Goal: Information Seeking & Learning: Learn about a topic

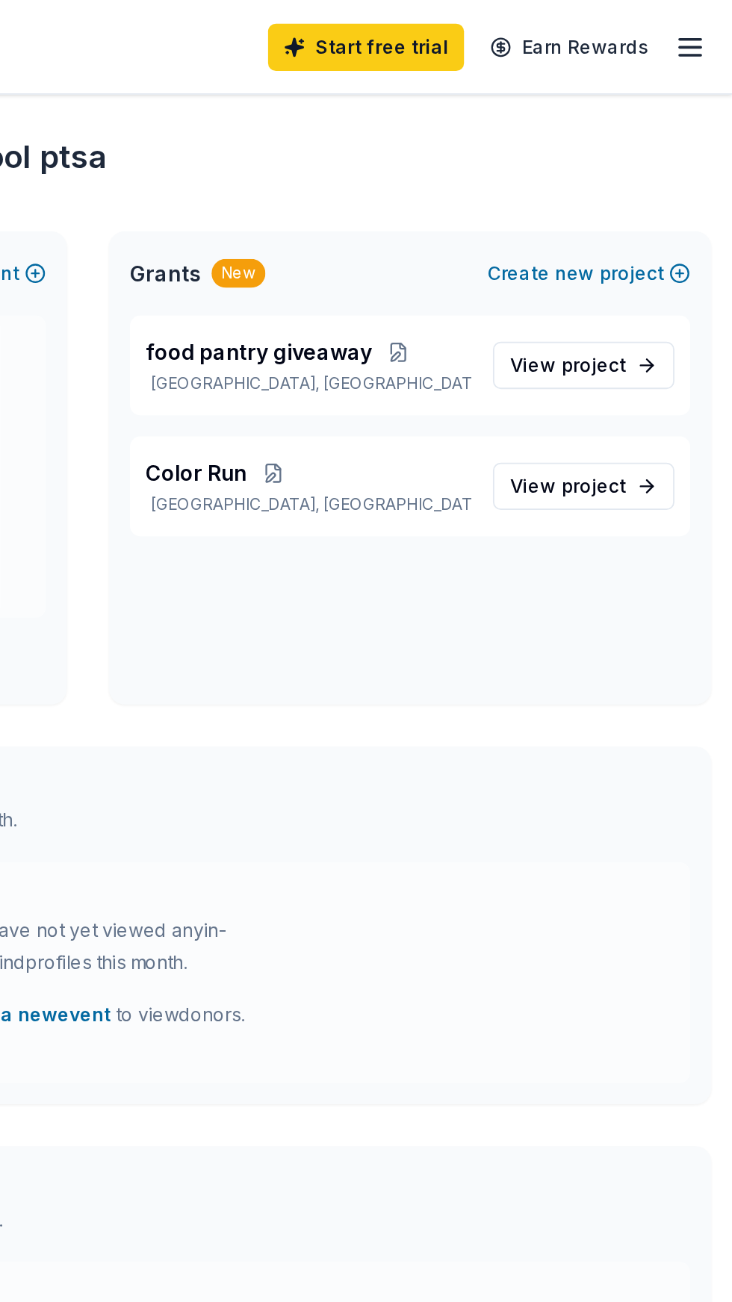
click at [704, 27] on line "button" at bounding box center [708, 27] width 12 height 0
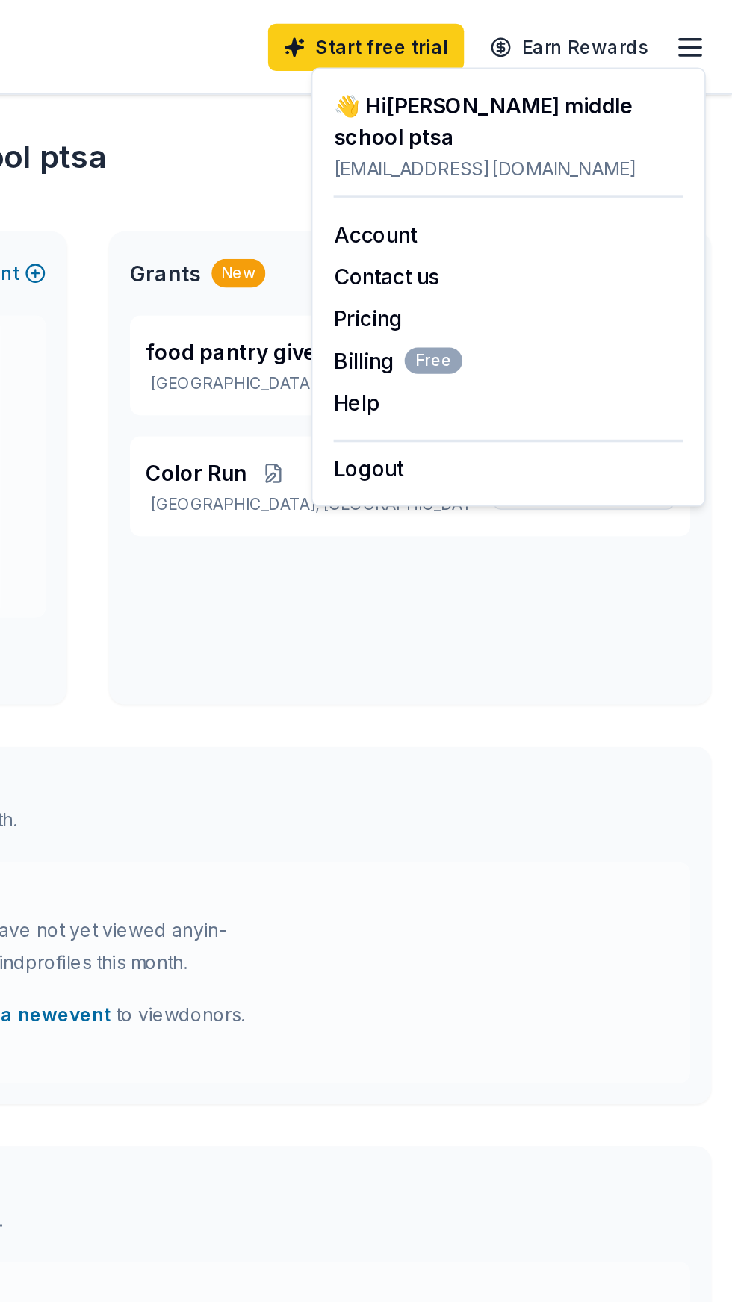
click at [549, 431] on div "In-Kind donors viewed On the Free plan, you get 5 in-kind profile views each mo…" at bounding box center [366, 457] width 708 height 66
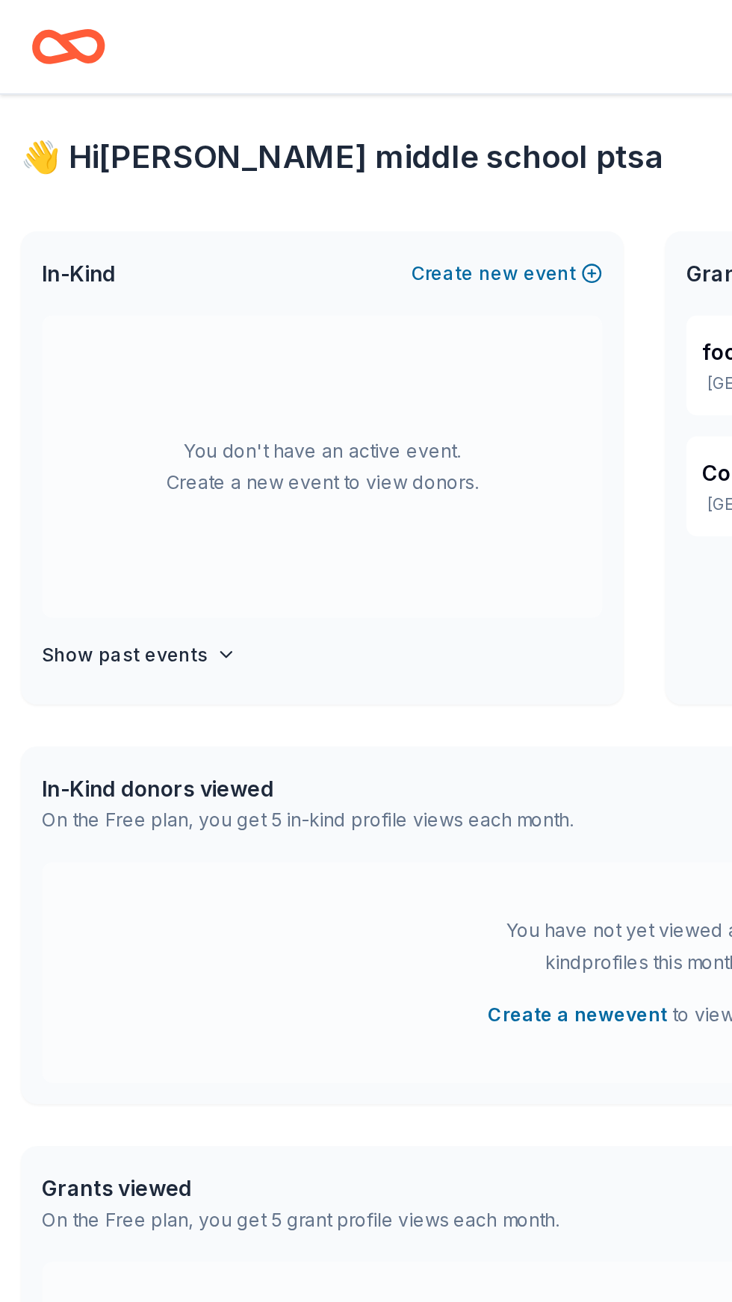
click at [149, 450] on div "In-Kind donors viewed" at bounding box center [175, 448] width 302 height 18
click at [56, 35] on icon "Home" at bounding box center [39, 26] width 42 height 35
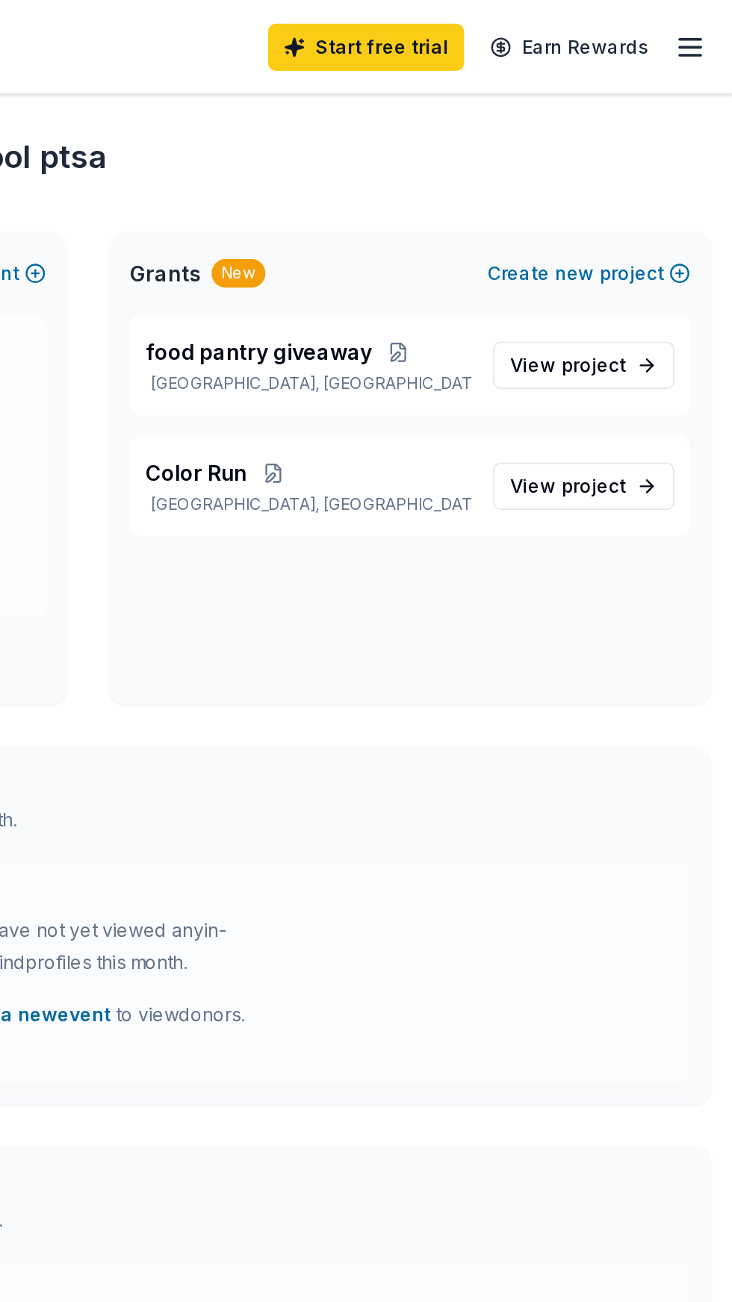
click at [711, 22] on line "button" at bounding box center [708, 22] width 12 height 0
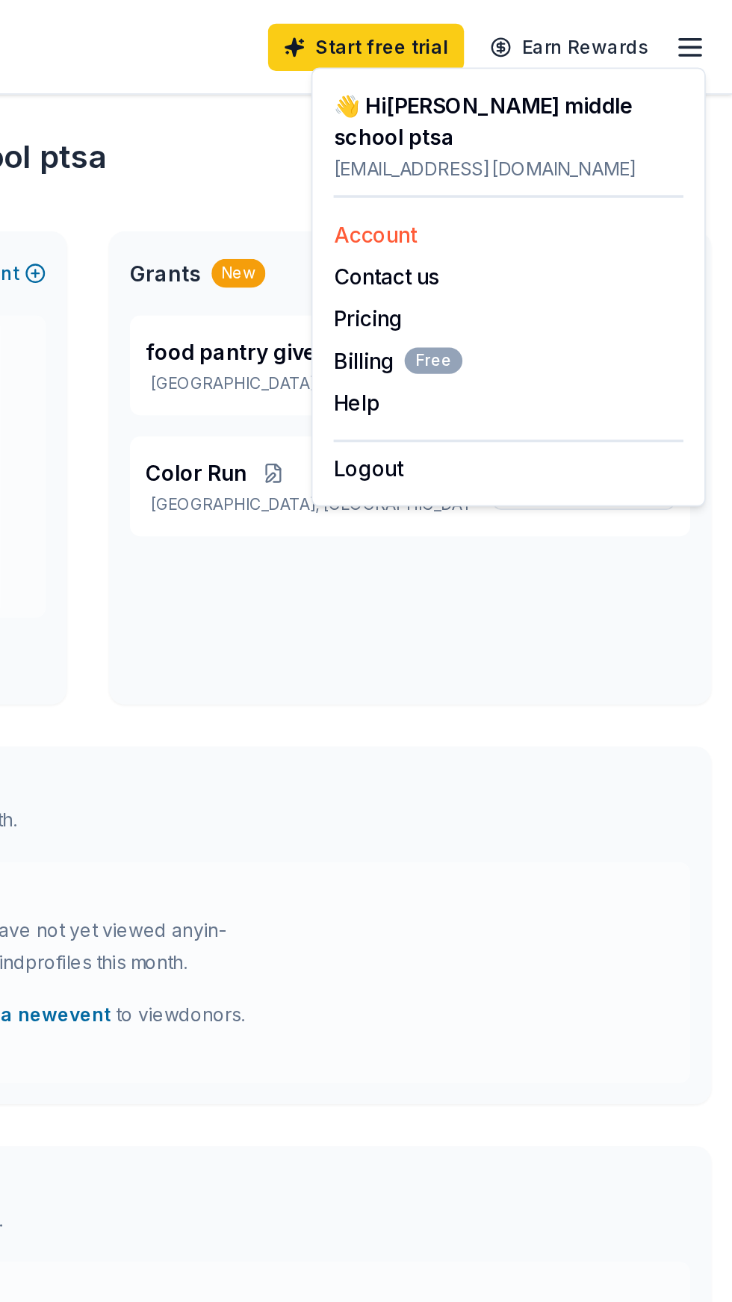
click at [552, 125] on link "Account" at bounding box center [528, 132] width 47 height 15
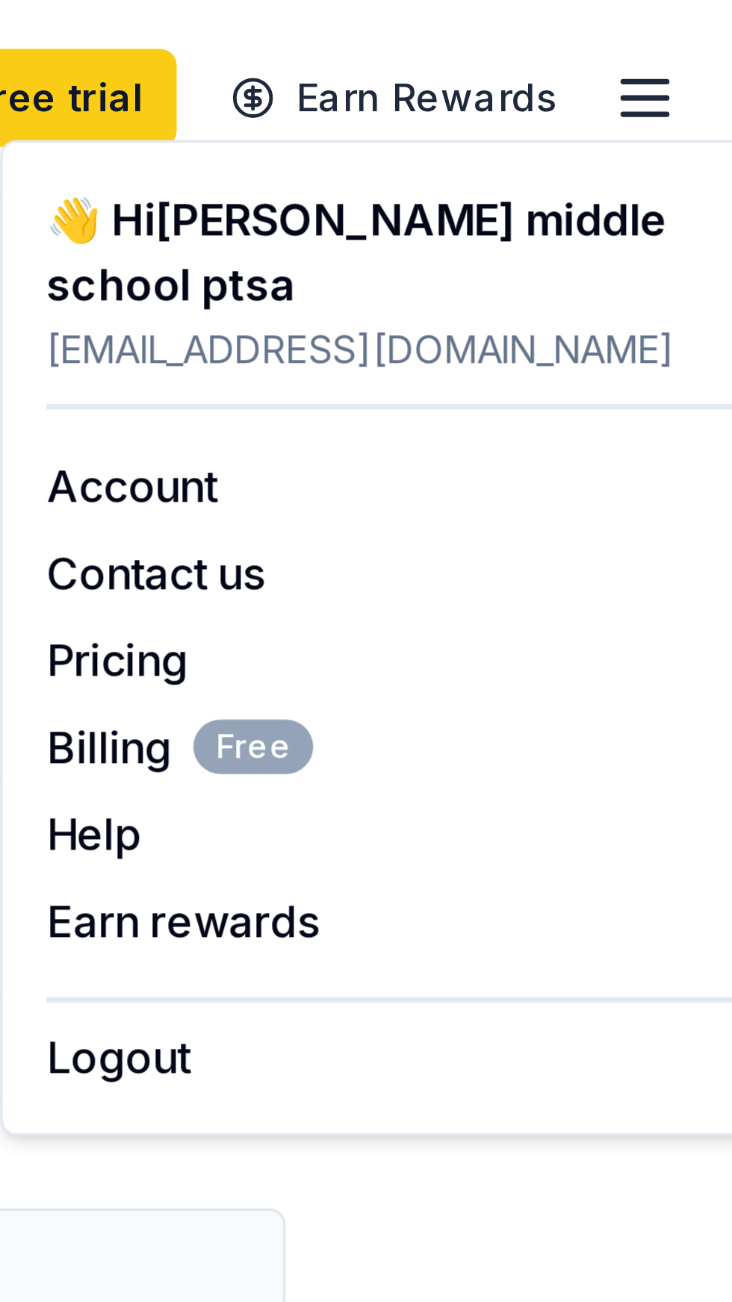
click at [708, 27] on line "button" at bounding box center [708, 27] width 12 height 0
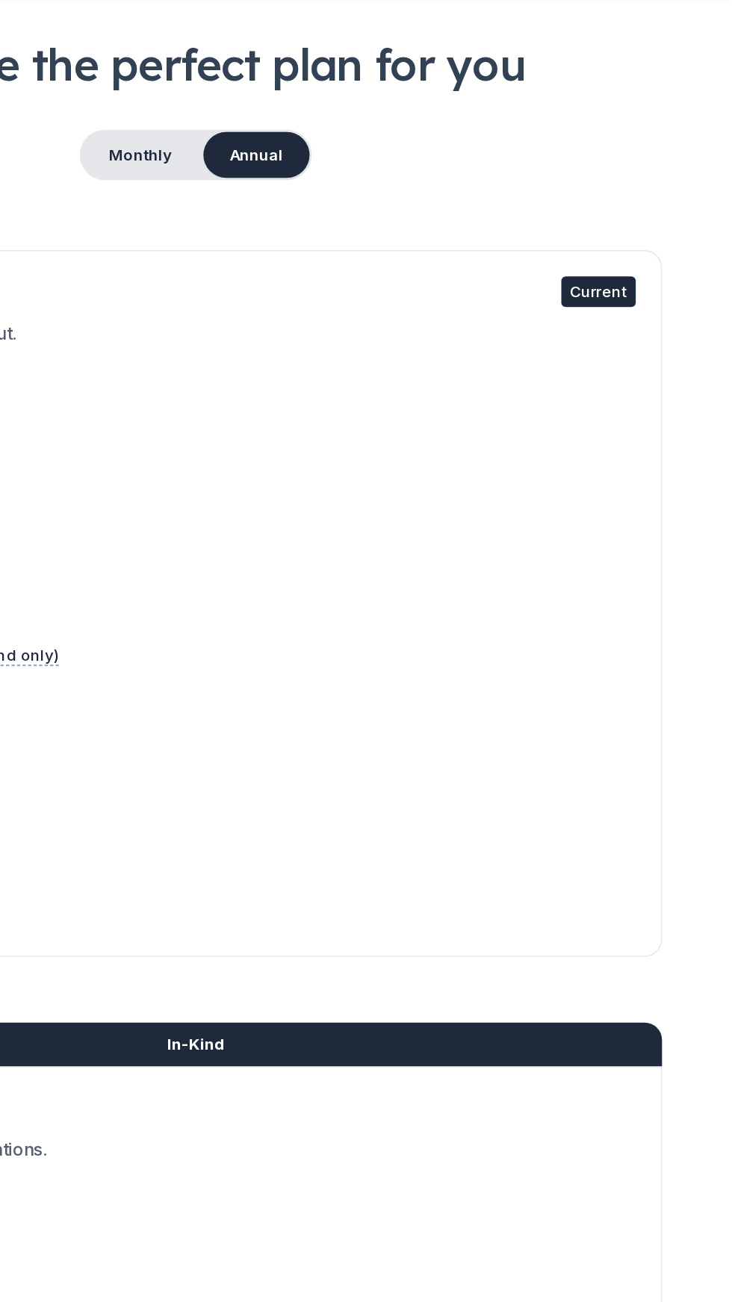
scroll to position [60, 0]
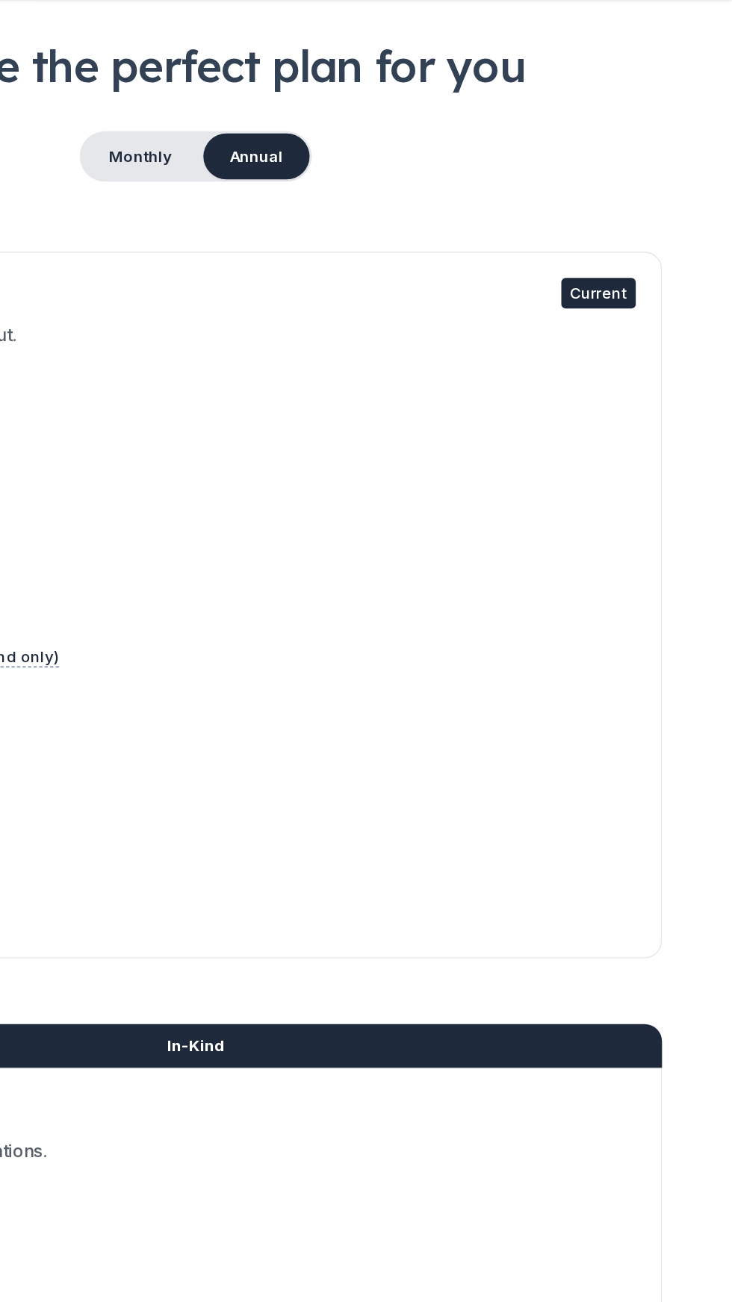
click at [629, 258] on div "Current" at bounding box center [640, 259] width 51 height 21
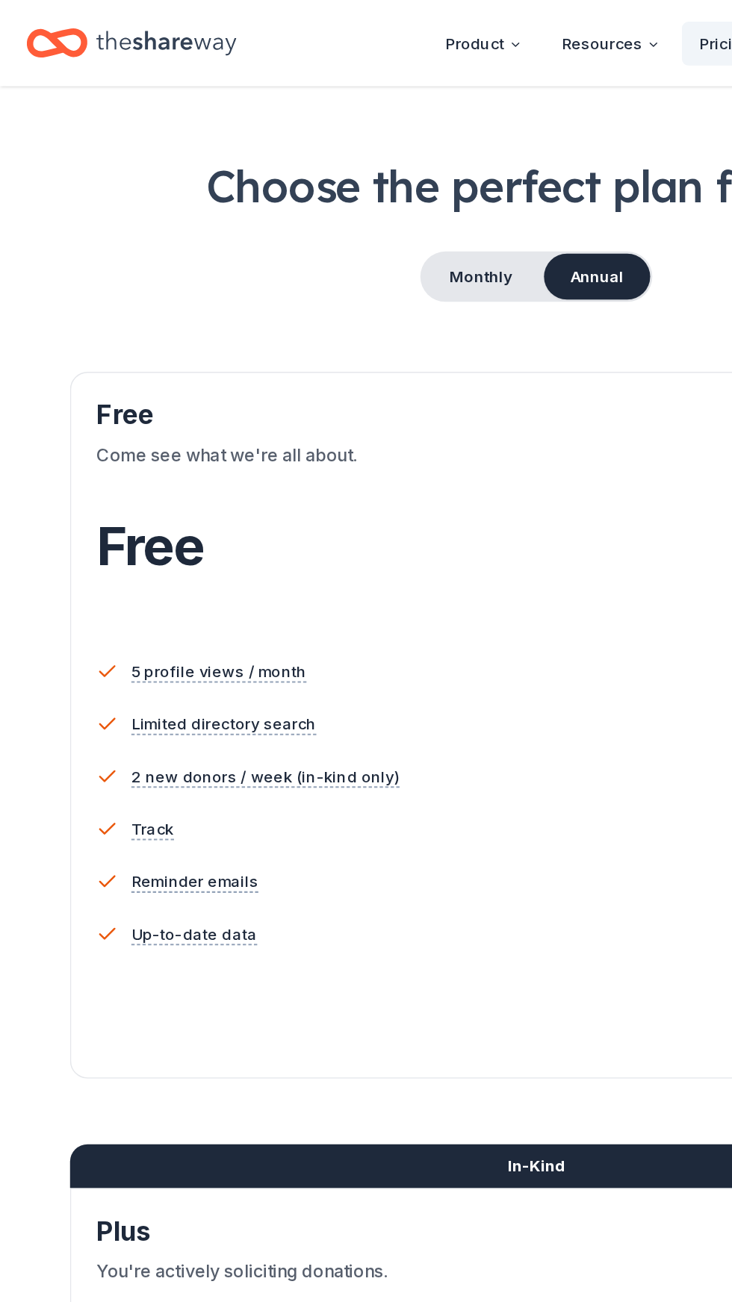
scroll to position [0, 0]
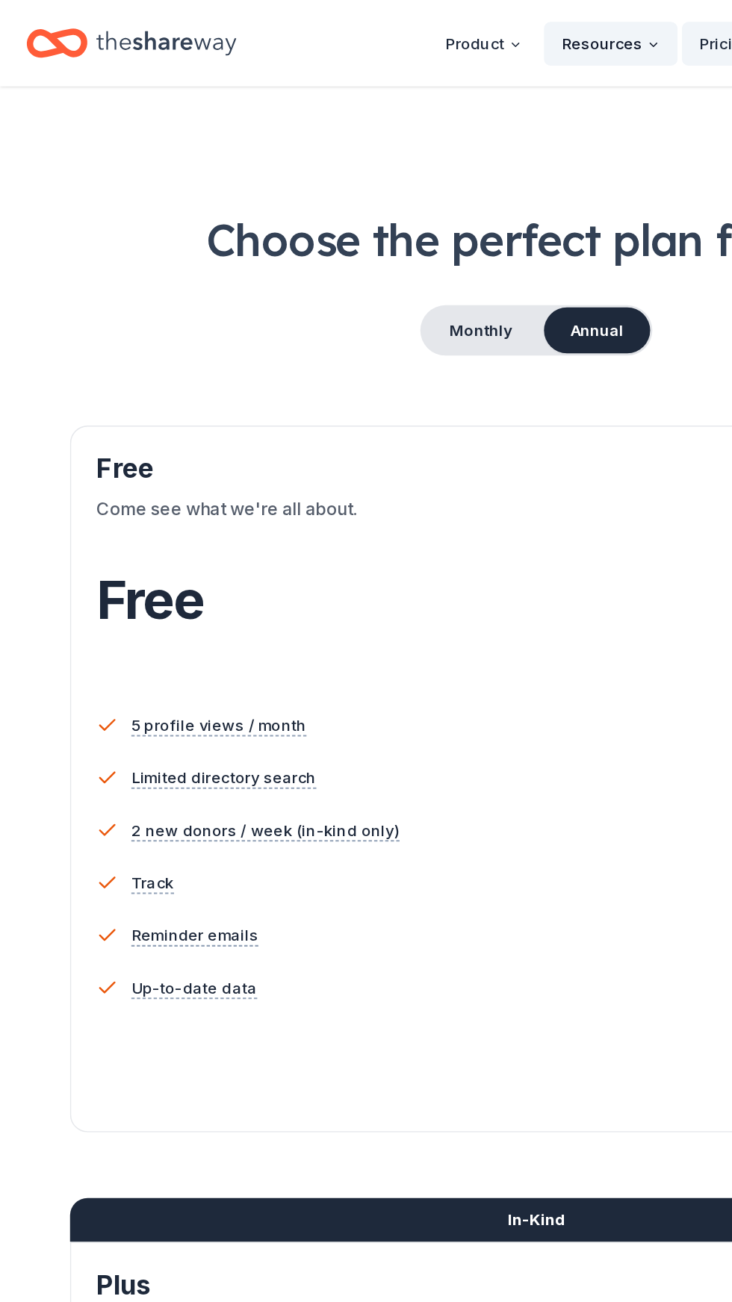
click at [425, 26] on button "Resources" at bounding box center [416, 30] width 91 height 30
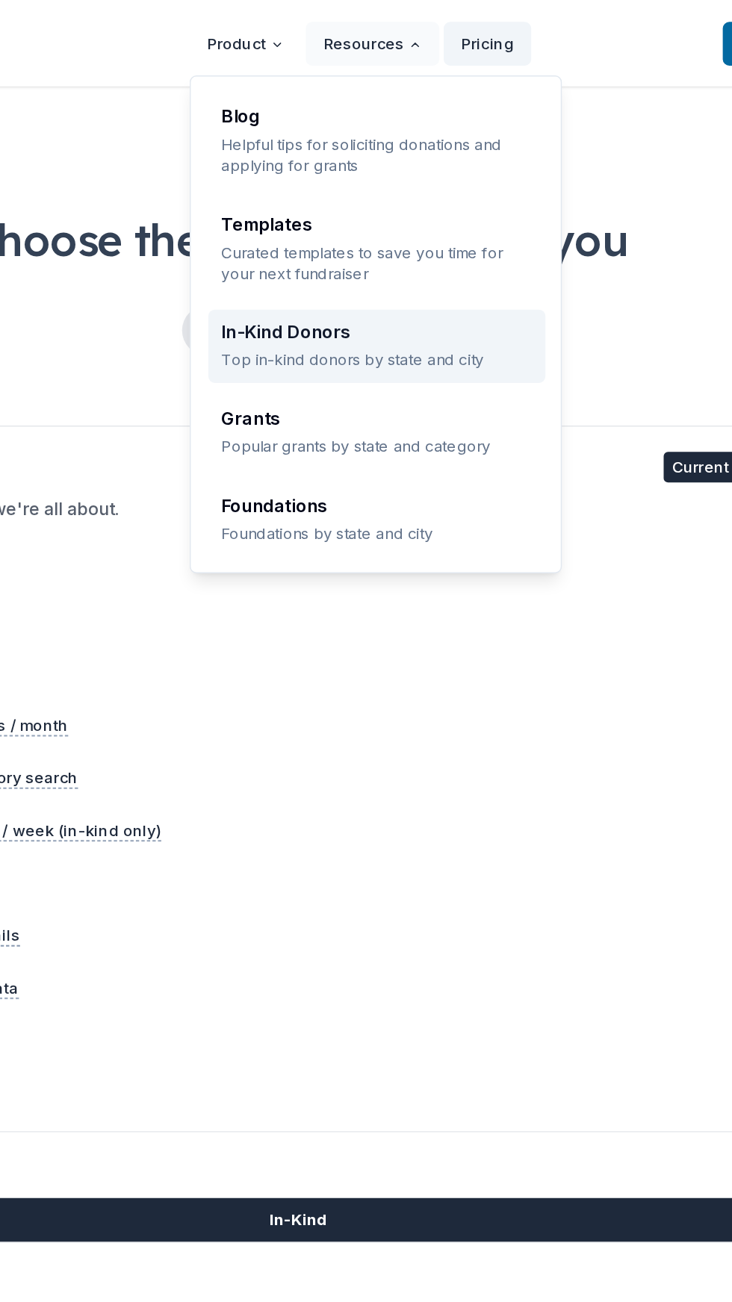
click at [451, 225] on div "In-Kind Donors" at bounding box center [420, 226] width 212 height 12
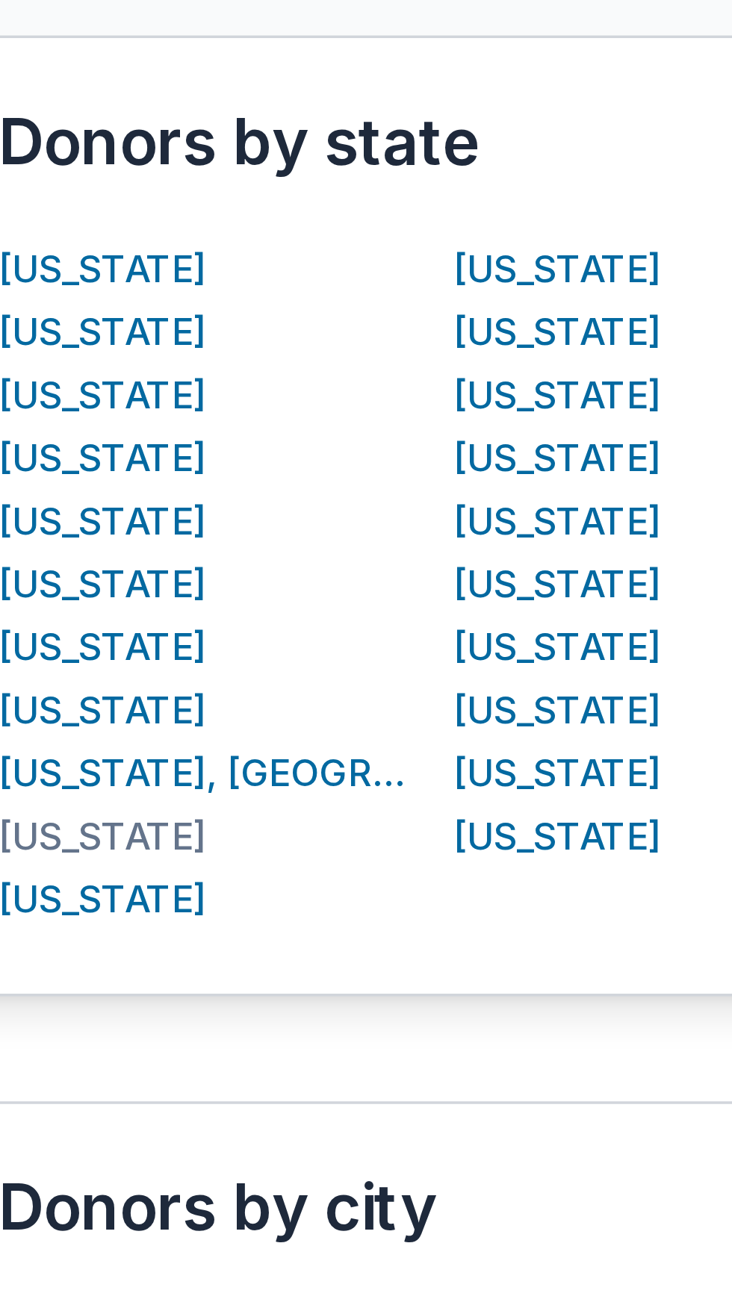
click at [71, 590] on div "[US_STATE]" at bounding box center [72, 591] width 59 height 18
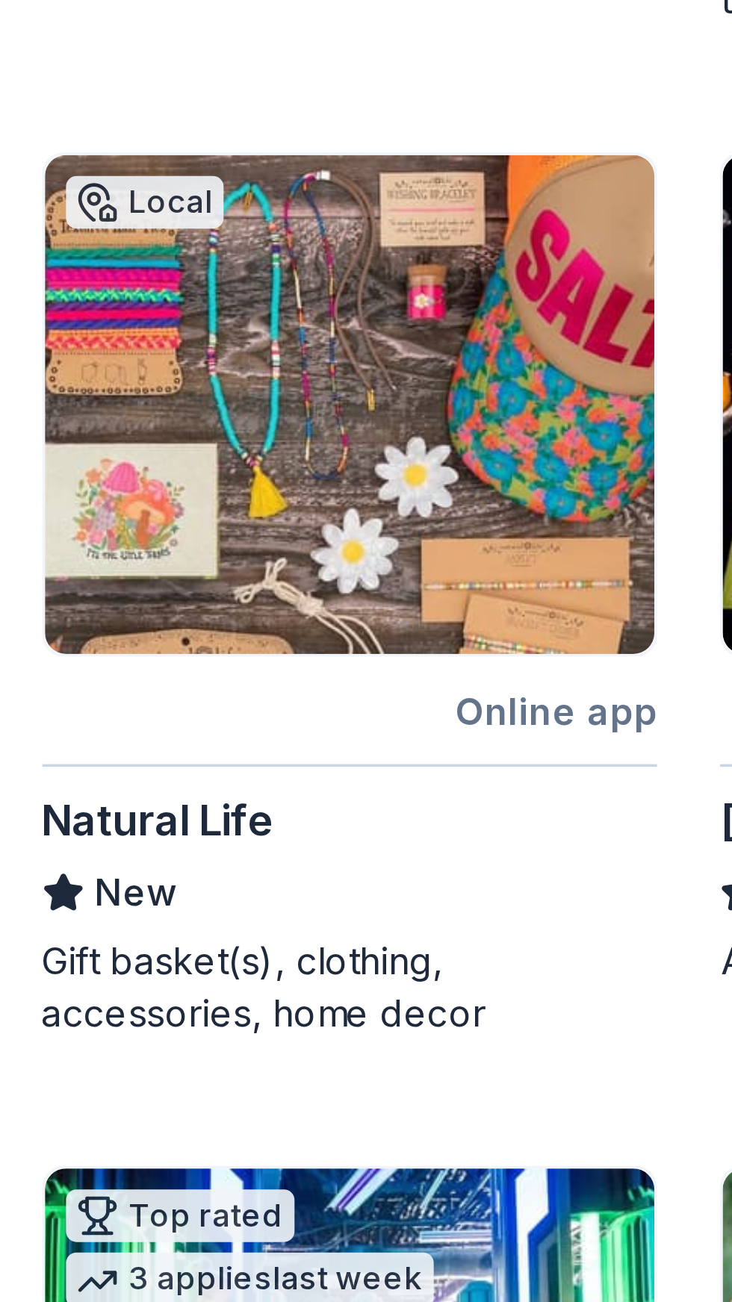
click at [326, 805] on div "Natural Life" at bounding box center [311, 805] width 66 height 18
